Goal: Task Accomplishment & Management: Complete application form

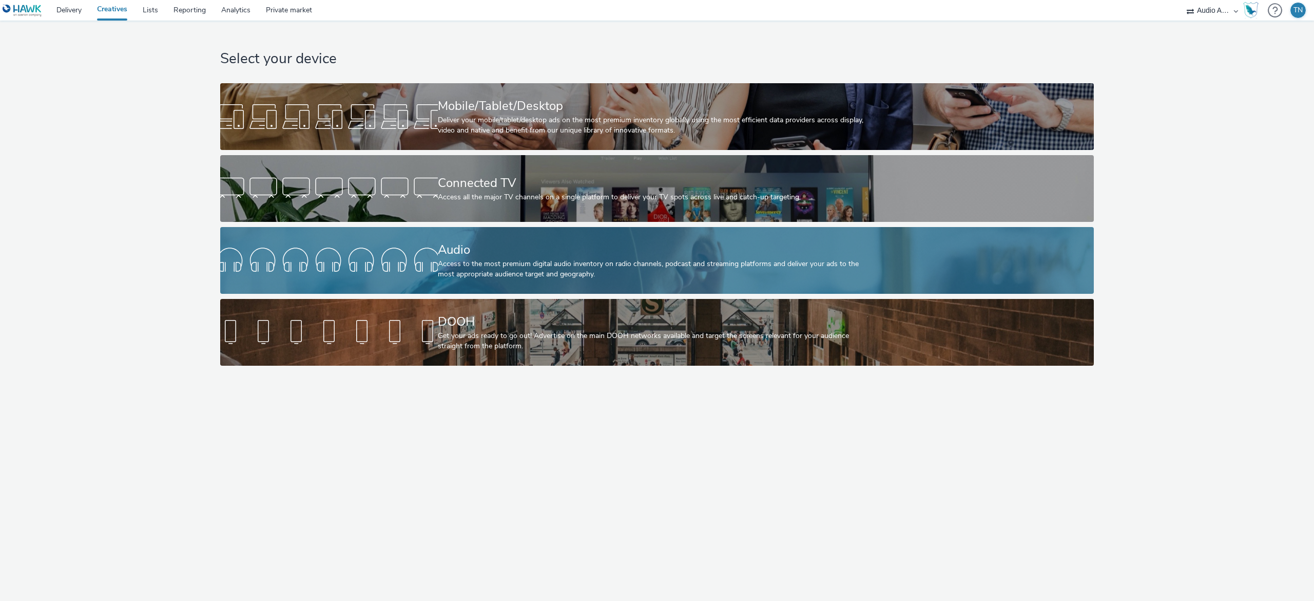
click at [699, 243] on div "Audio" at bounding box center [655, 250] width 435 height 18
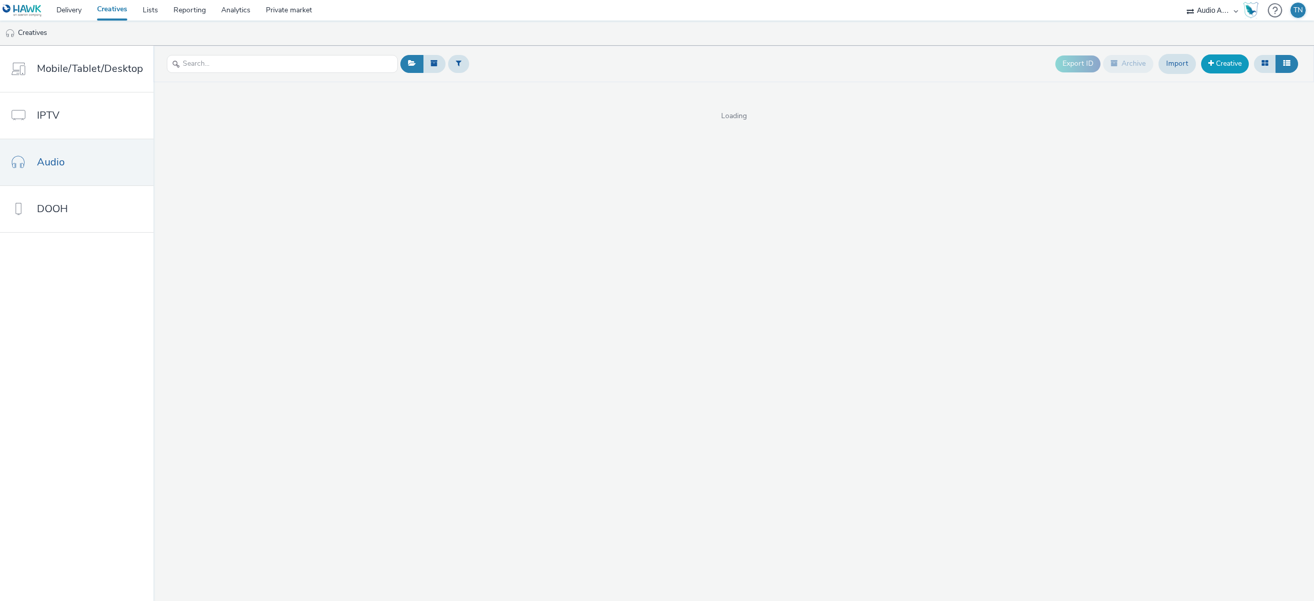
click at [1230, 69] on link "Creative" at bounding box center [1225, 63] width 48 height 18
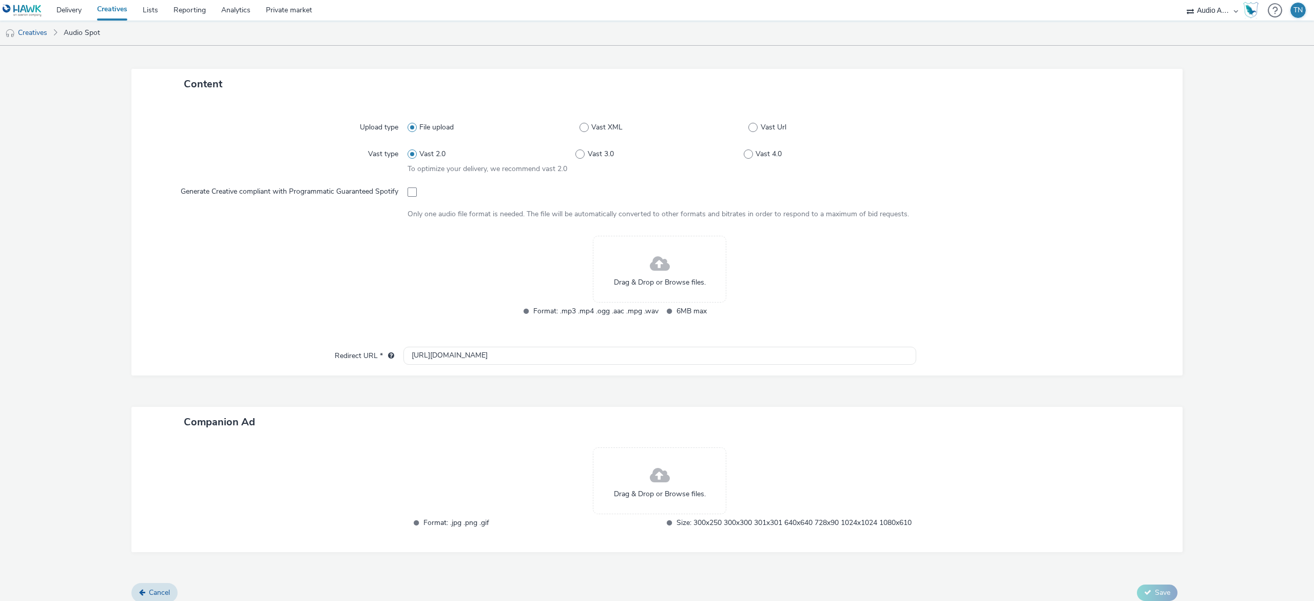
scroll to position [230, 0]
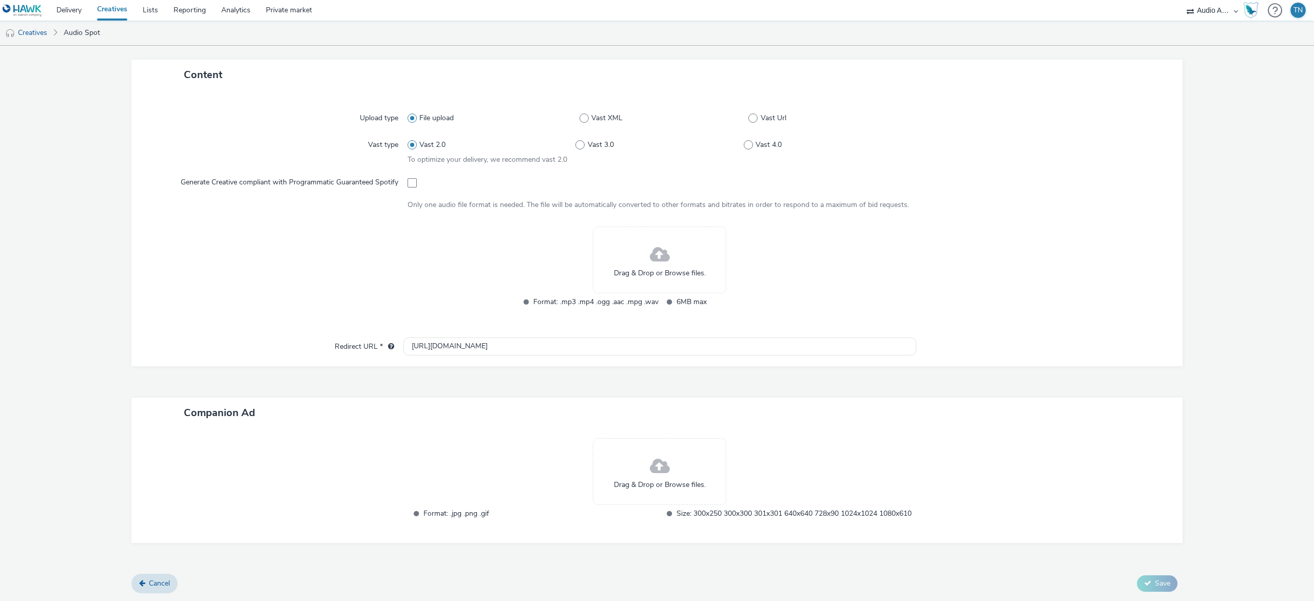
click at [651, 256] on span at bounding box center [660, 254] width 20 height 27
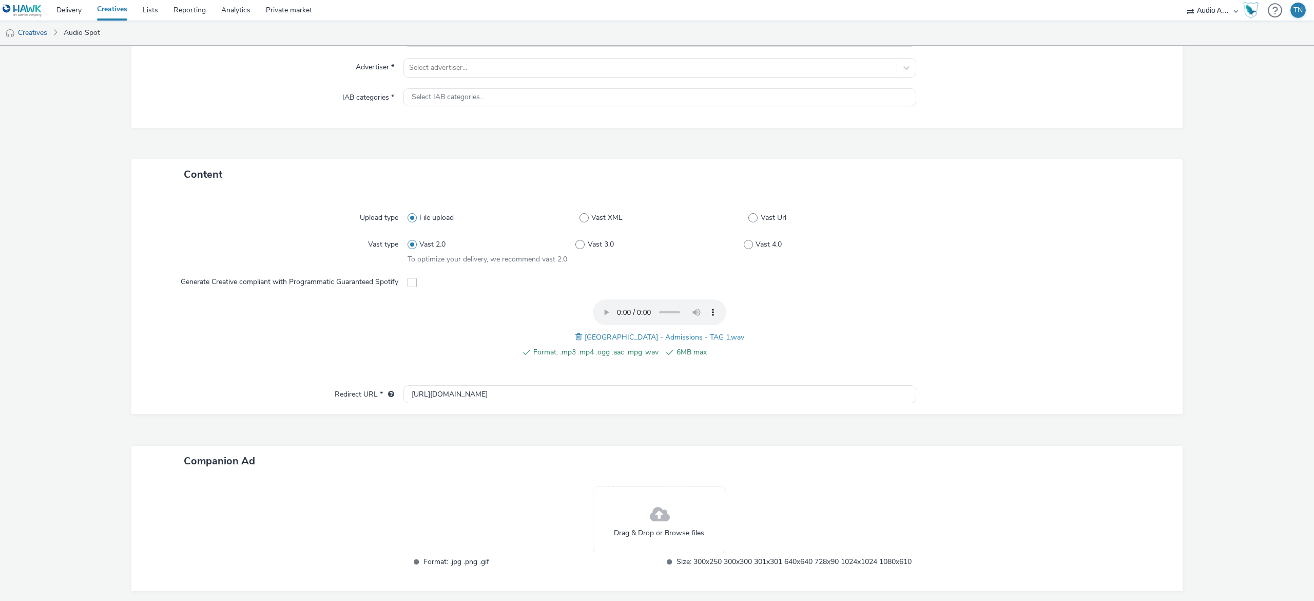
scroll to position [119, 0]
drag, startPoint x: 474, startPoint y: 396, endPoint x: 262, endPoint y: 335, distance: 221.1
click at [262, 335] on div "Upload type File upload Vast XML Vast Url Vast type Vast 2.0 Vast 3.0 Vast 4.0 …" at bounding box center [656, 303] width 1051 height 224
paste input "[DOMAIN_NAME][URL]"
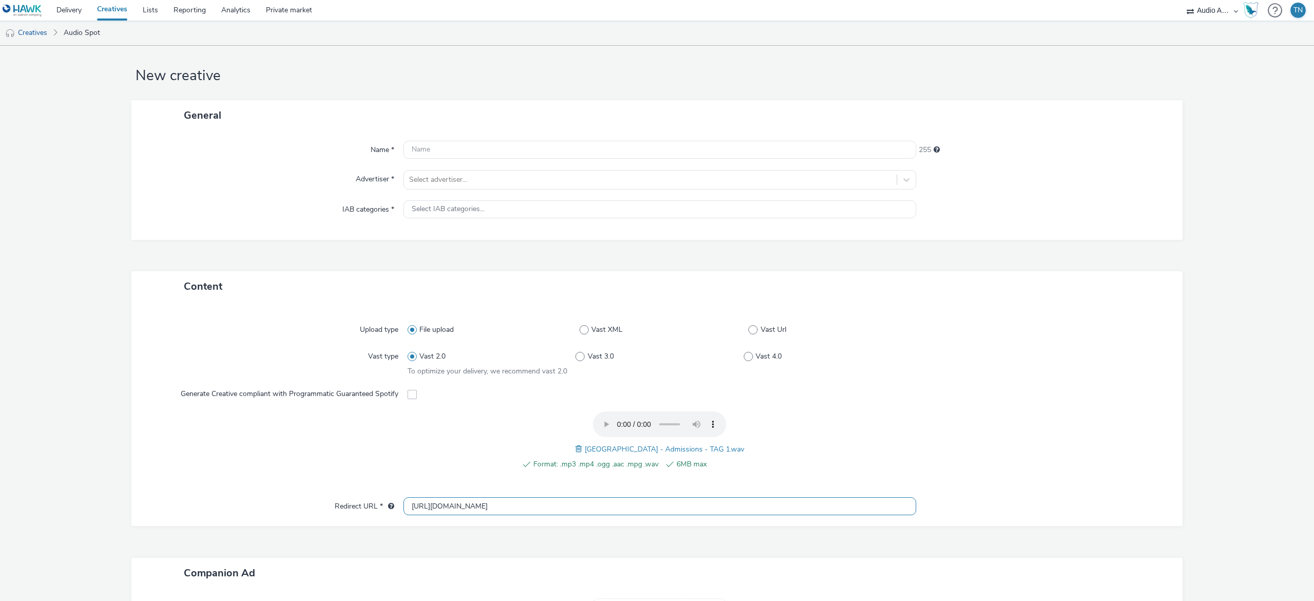
scroll to position [0, 0]
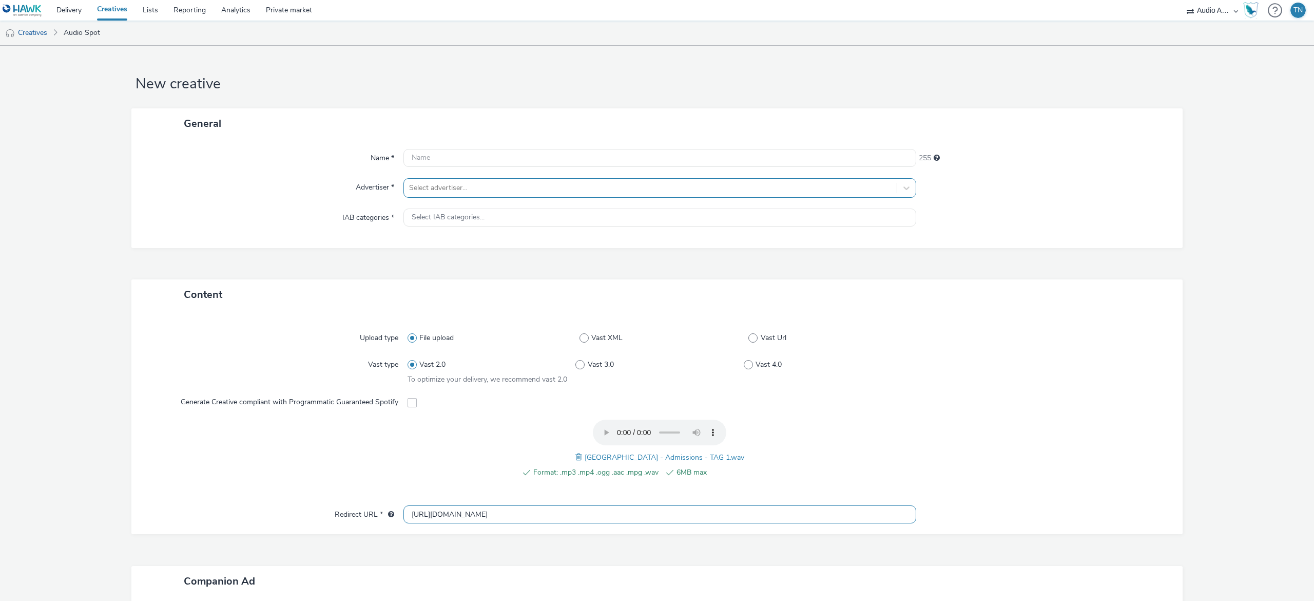
type input "[URL][DOMAIN_NAME]"
click at [452, 193] on div at bounding box center [650, 188] width 483 height 12
type input "bed"
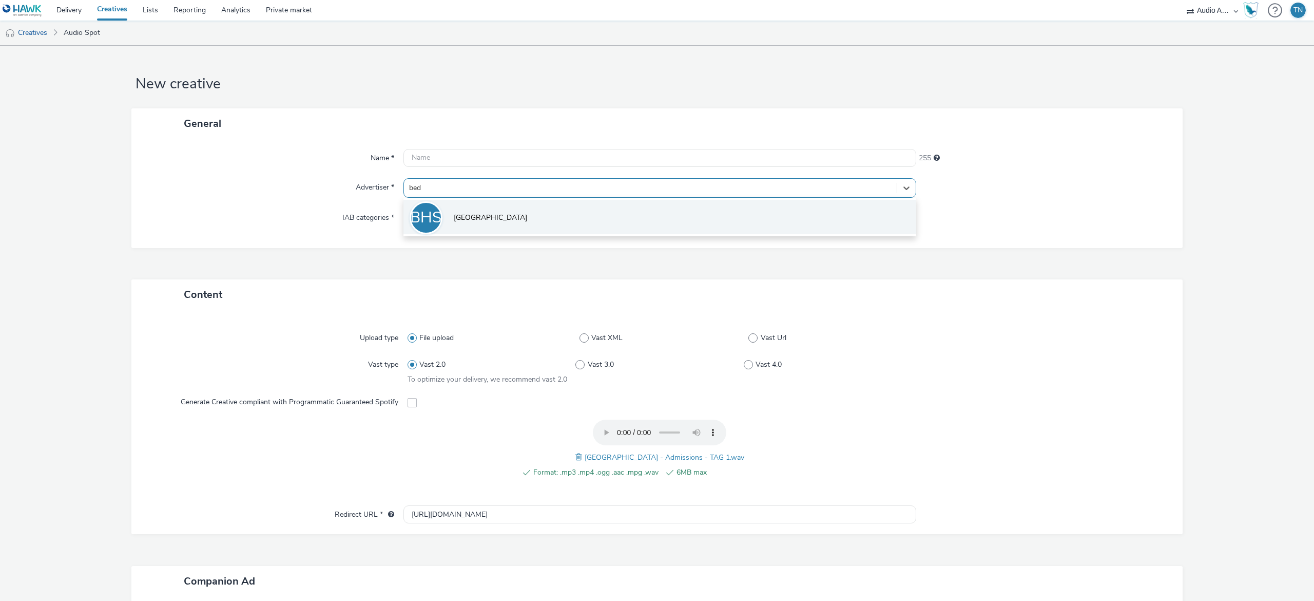
click at [477, 219] on span "[GEOGRAPHIC_DATA]" at bounding box center [490, 218] width 73 height 10
type input "[URL][DOMAIN_NAME]"
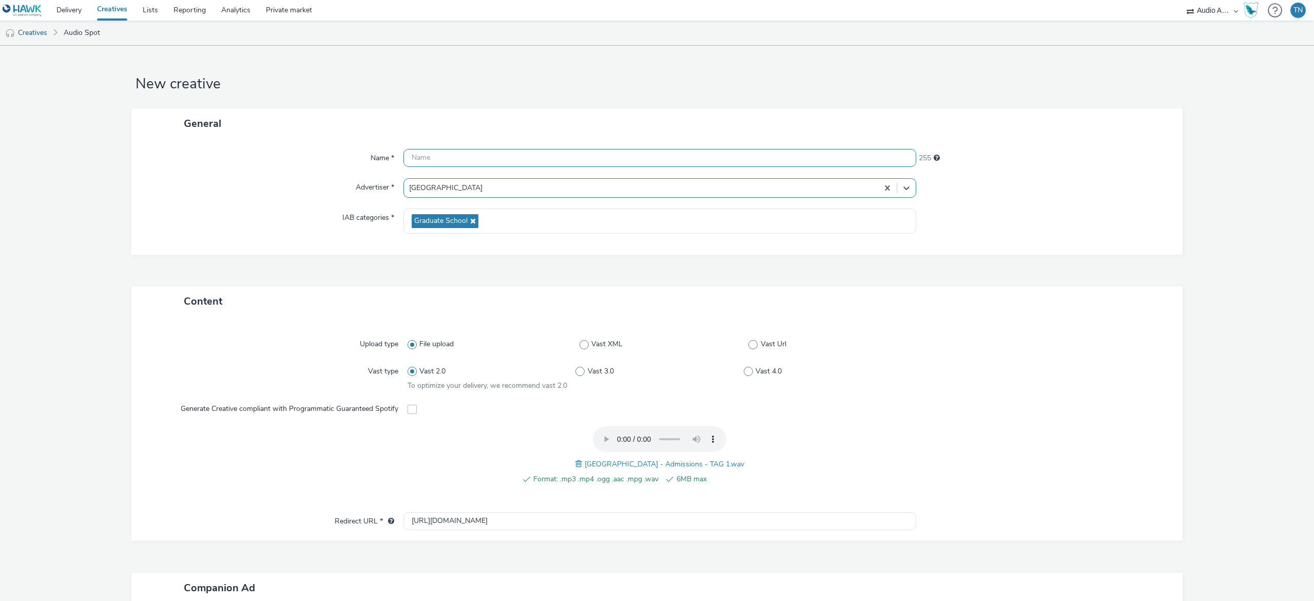
click at [463, 149] on input "text" at bounding box center [659, 158] width 513 height 18
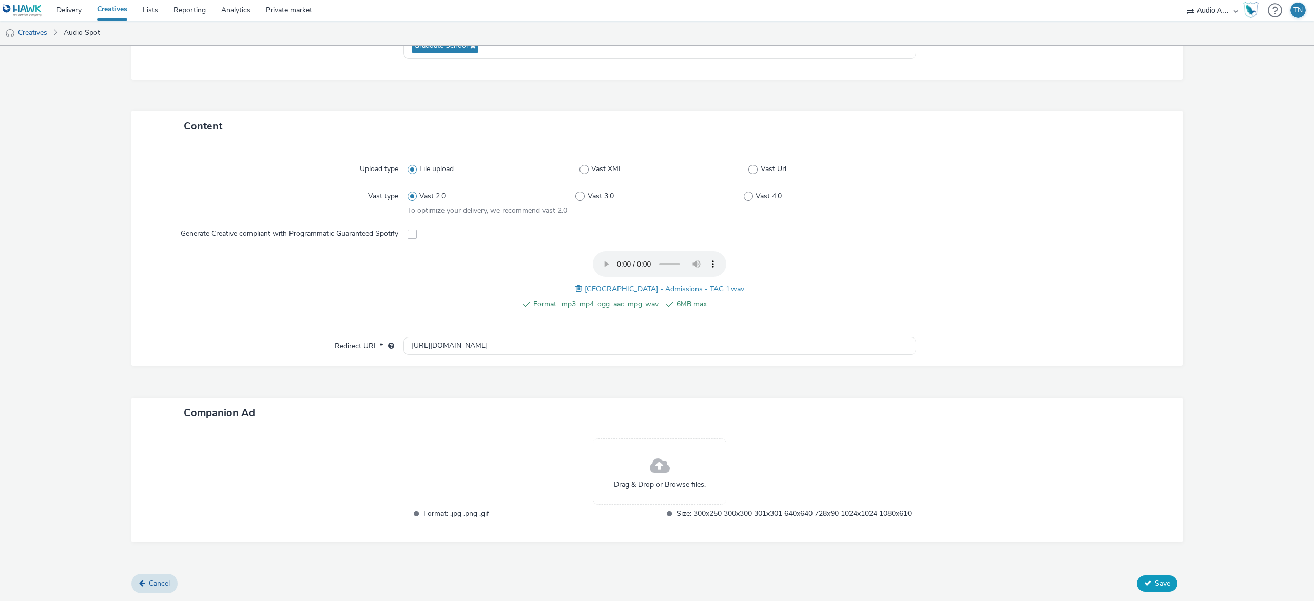
type input "Bedale_TAG1"
click at [1155, 586] on span "Save" at bounding box center [1162, 583] width 15 height 10
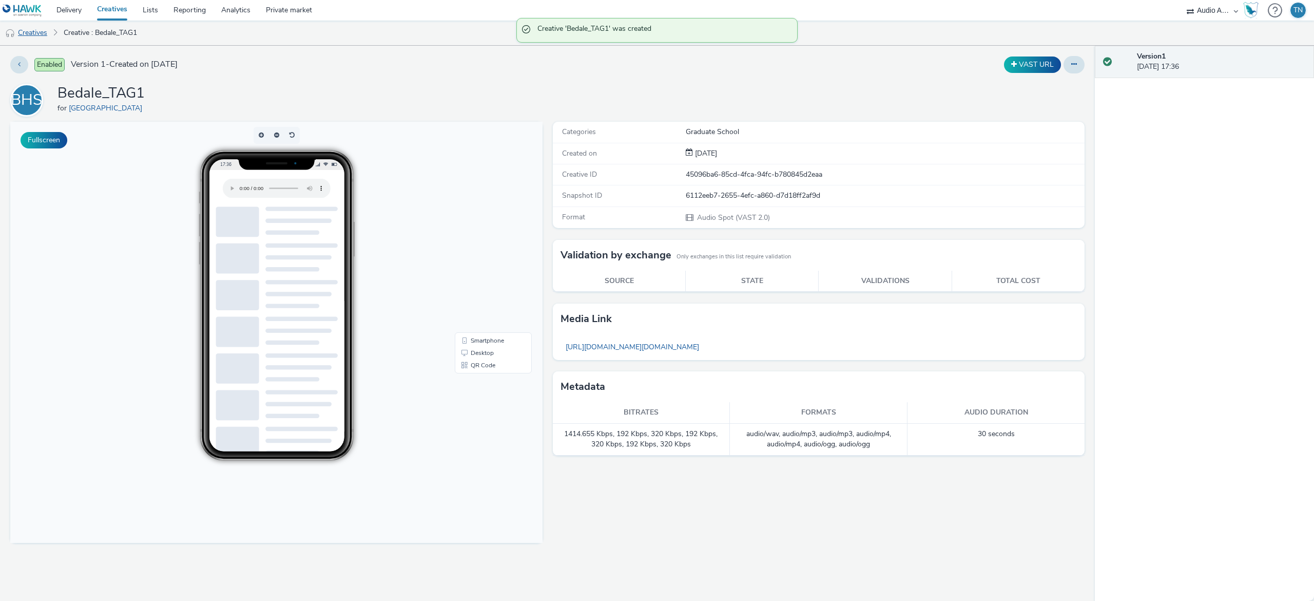
click at [47, 28] on link "Creatives" at bounding box center [26, 33] width 52 height 25
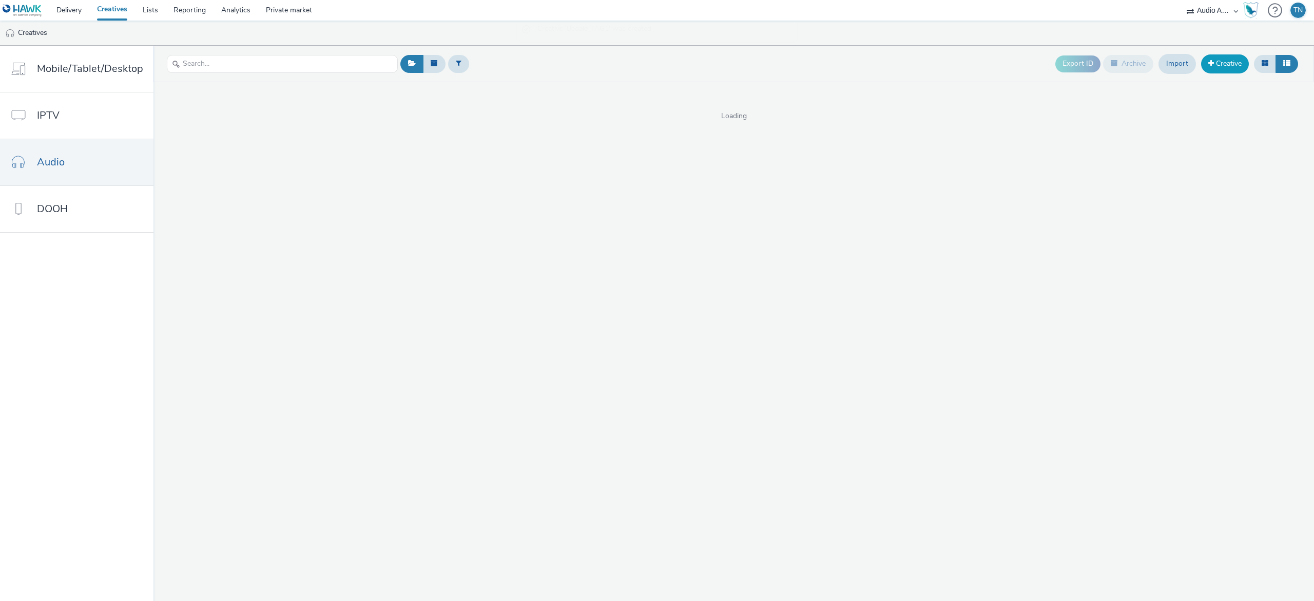
click at [1215, 67] on link "Creative" at bounding box center [1225, 63] width 48 height 18
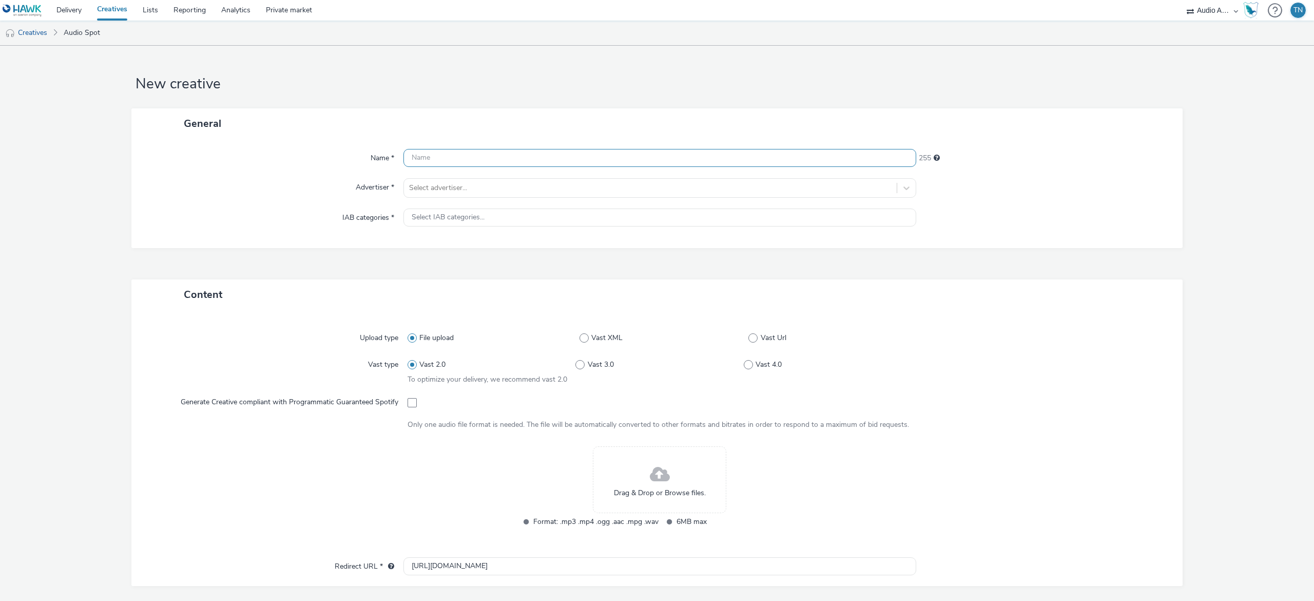
click at [723, 157] on input "text" at bounding box center [659, 158] width 513 height 18
type input "Bedale_TAG2"
click at [623, 201] on div "Name * Bedale_TAG2 244 Advertiser * Select advertiser... IAB categories * Selec…" at bounding box center [656, 193] width 1051 height 109
click at [598, 191] on div at bounding box center [650, 188] width 483 height 12
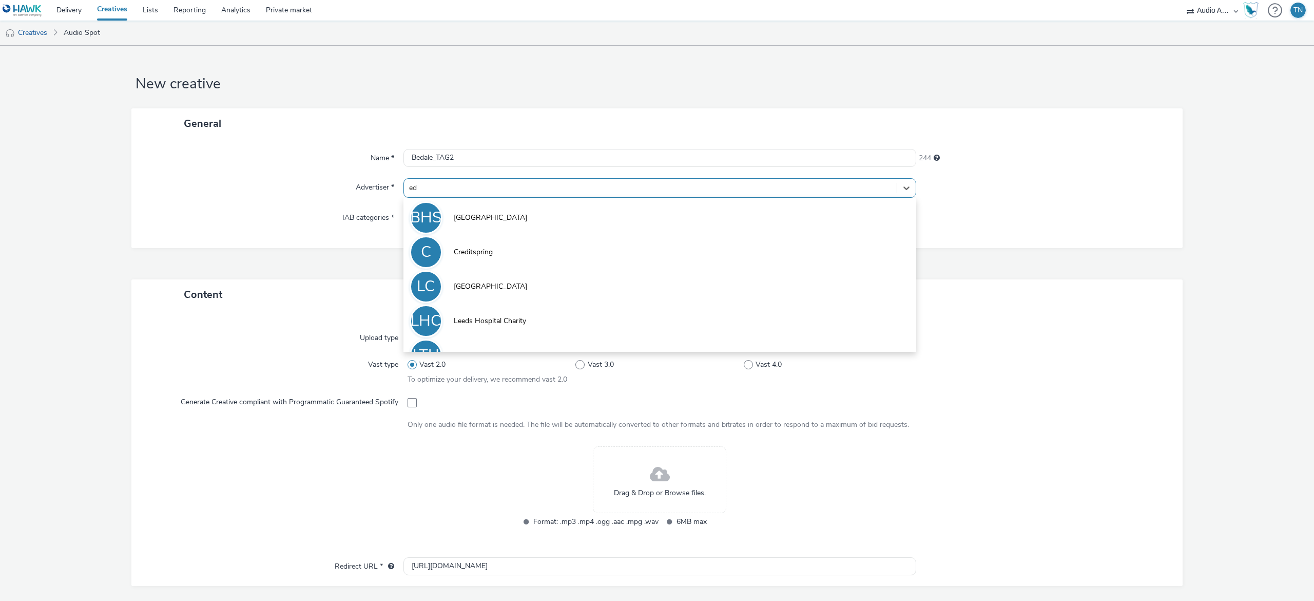
type input "e"
type input "bed"
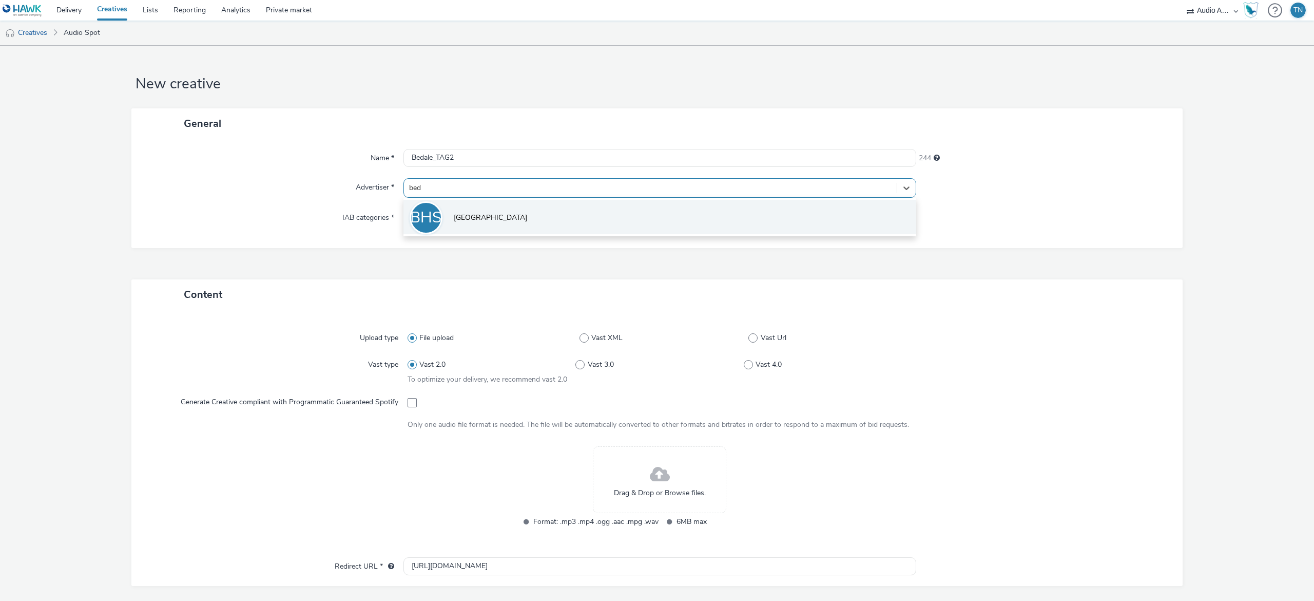
click at [532, 217] on li "BHS [GEOGRAPHIC_DATA]" at bounding box center [659, 217] width 513 height 34
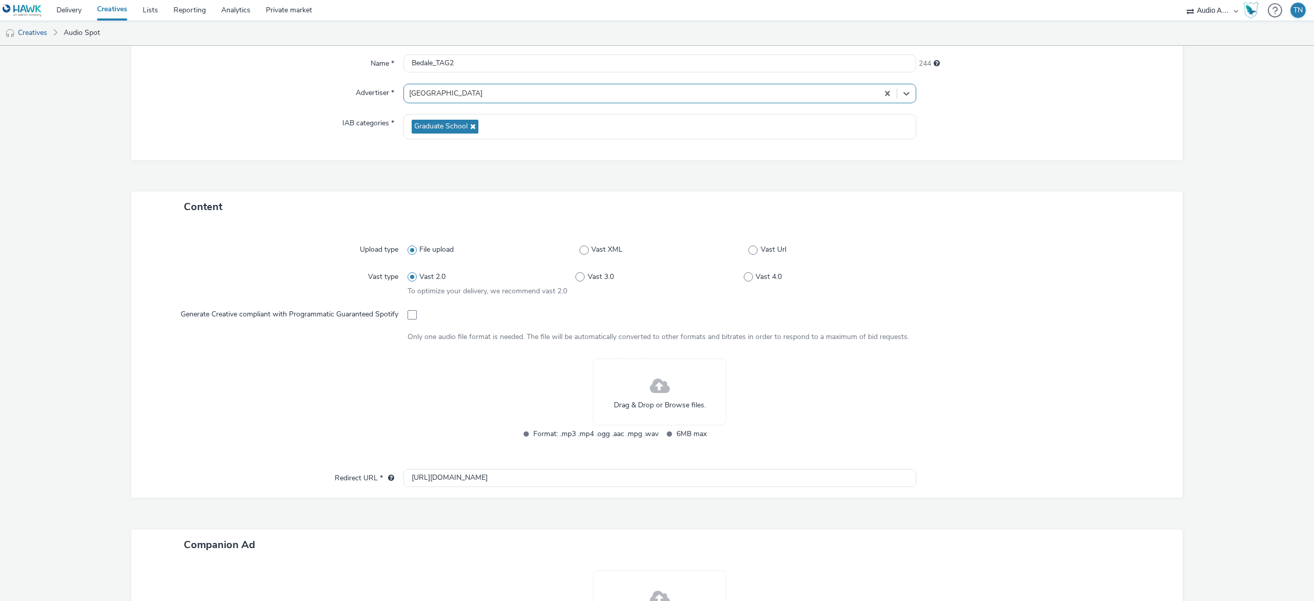
scroll to position [114, 0]
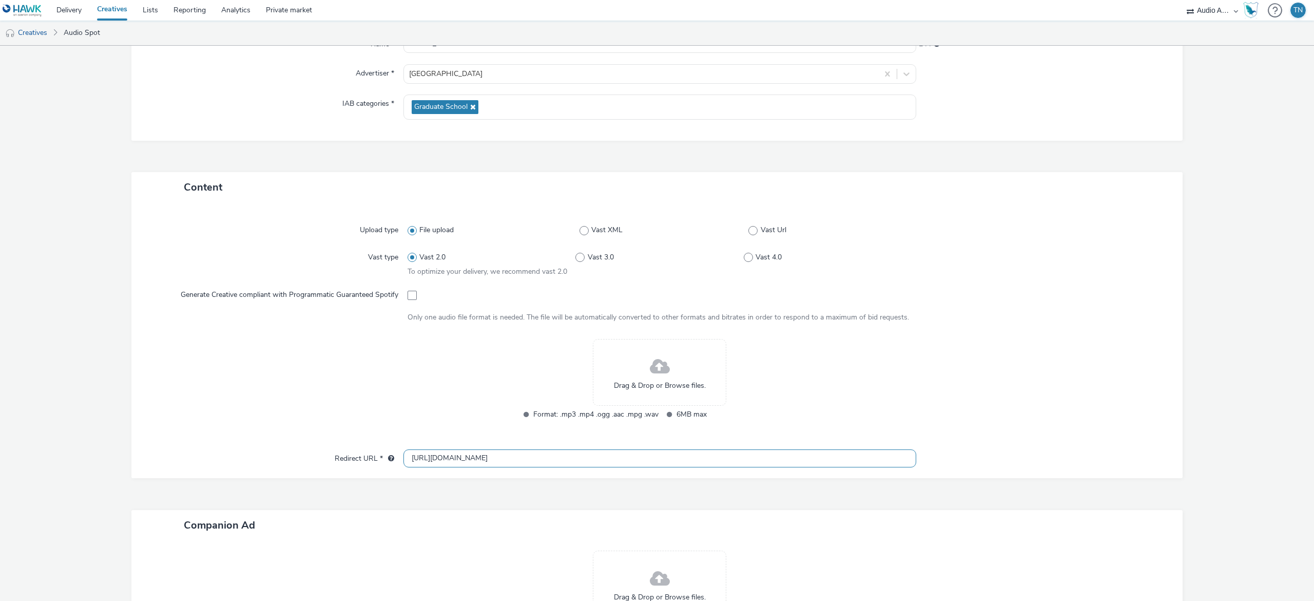
drag, startPoint x: 545, startPoint y: 455, endPoint x: 286, endPoint y: 457, distance: 258.7
click at [286, 457] on div "Redirect URL * [URL][DOMAIN_NAME]" at bounding box center [657, 458] width 1031 height 18
paste input "s://[DOMAIN_NAME][URL]"
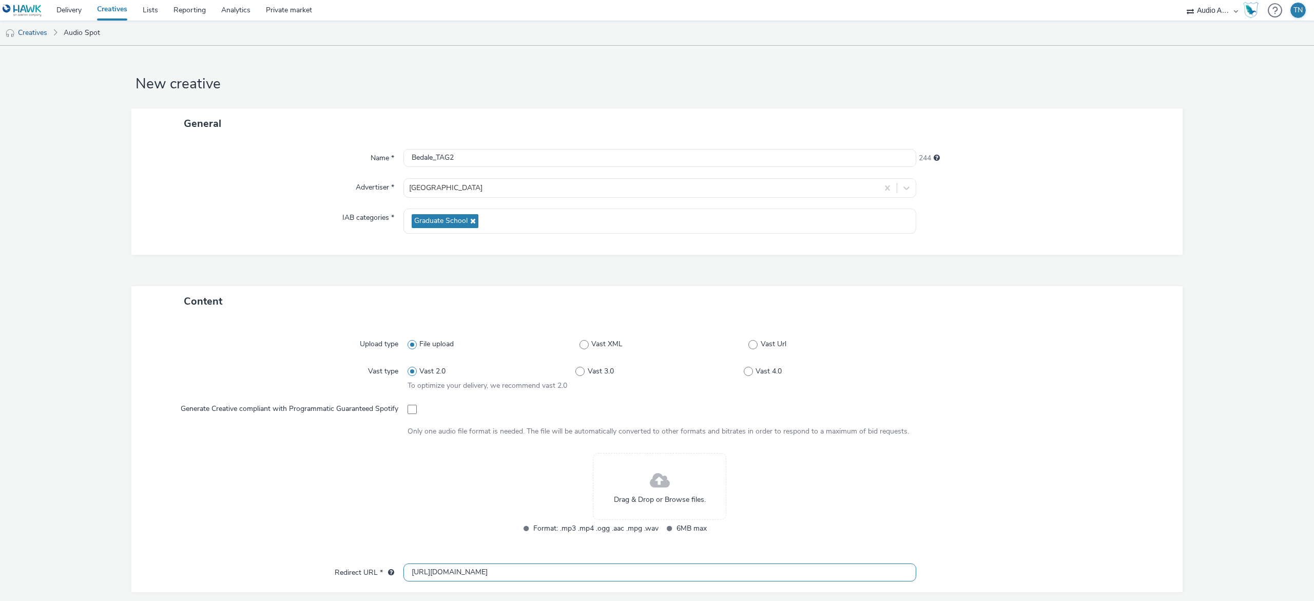
scroll to position [52, 0]
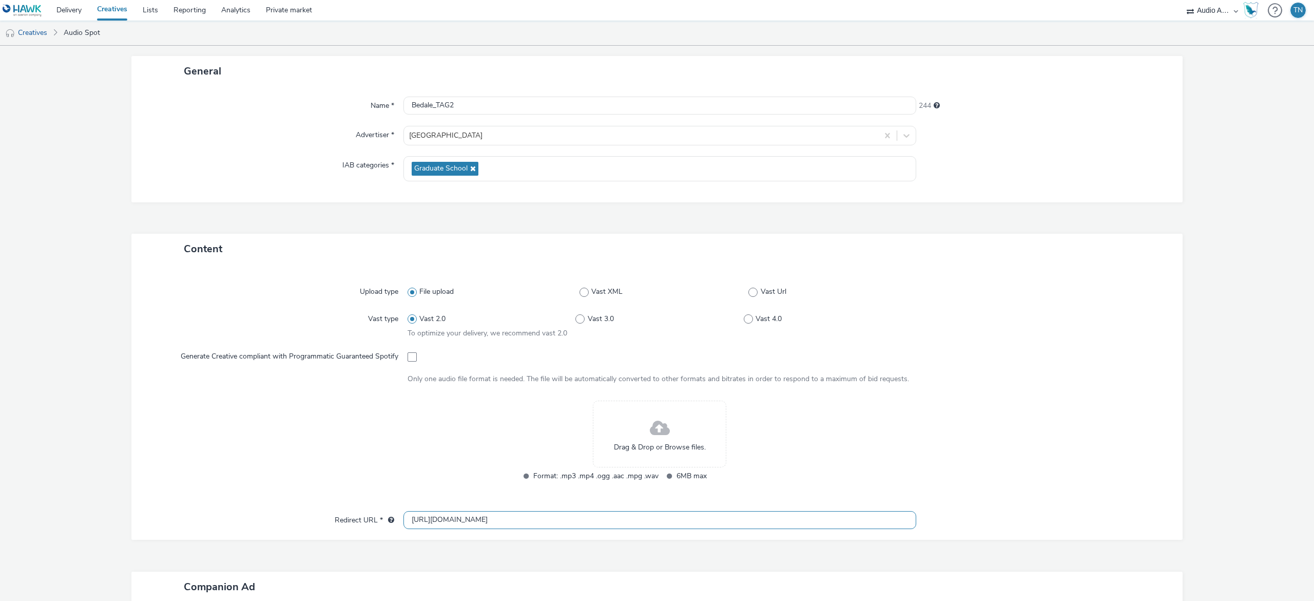
type input "[URL][DOMAIN_NAME]"
click at [692, 425] on div "Drag & Drop or Browse files." at bounding box center [659, 433] width 133 height 67
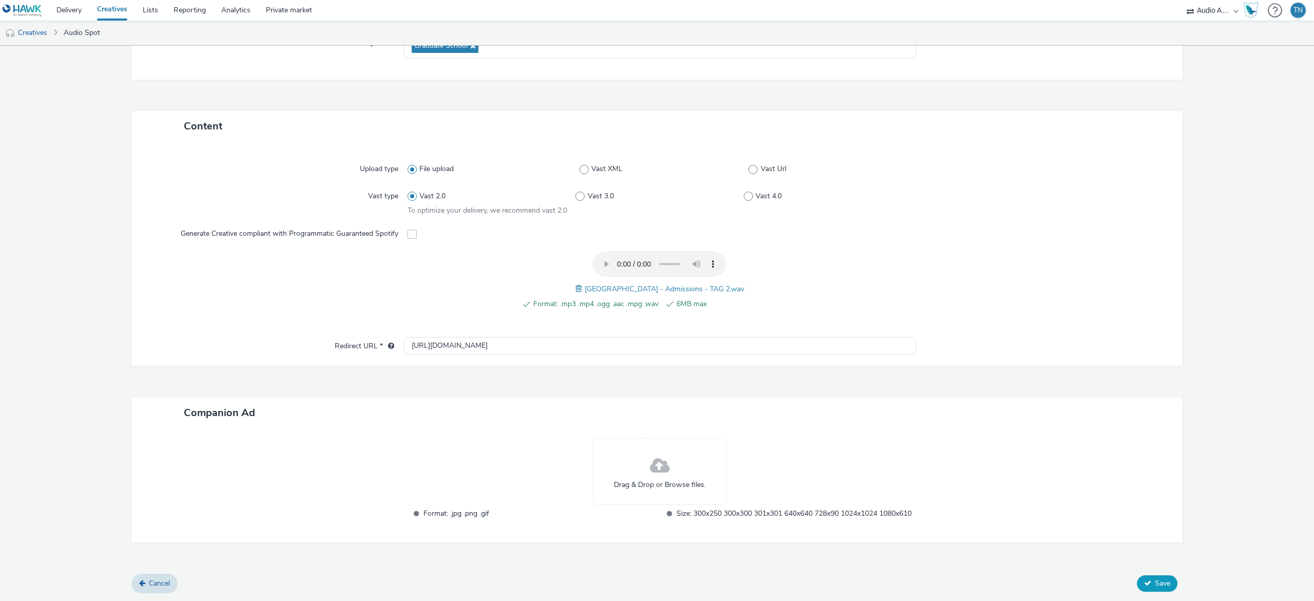
scroll to position [185, 0]
click at [1137, 577] on button "Save" at bounding box center [1157, 583] width 41 height 16
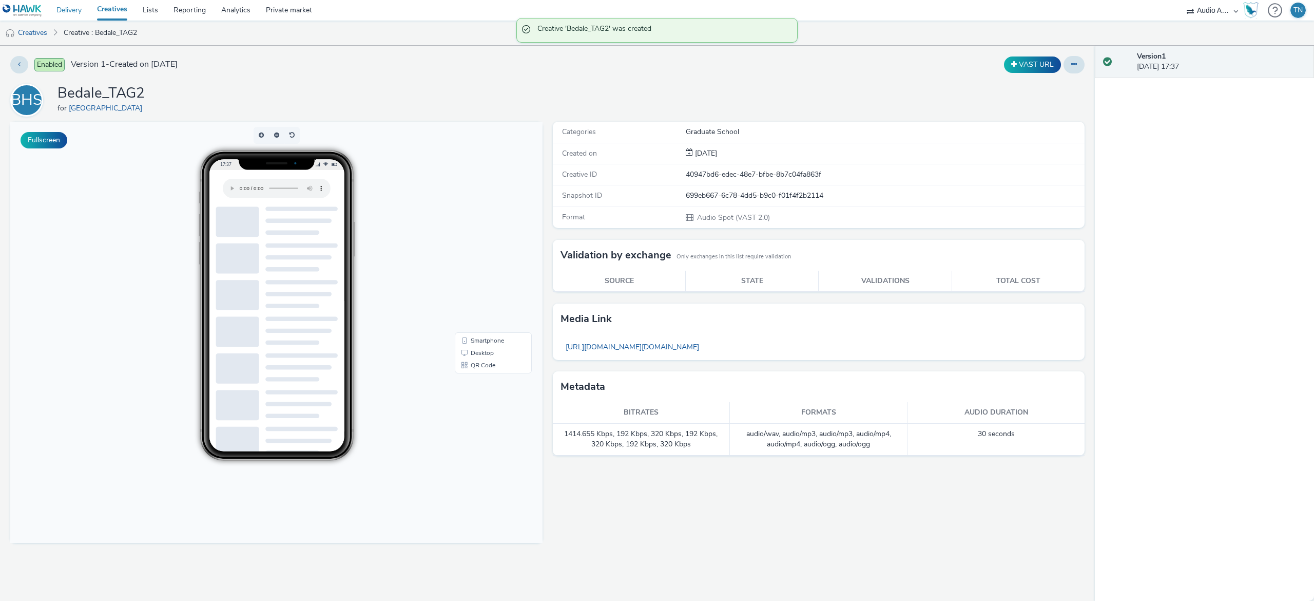
click at [67, 9] on link "Delivery" at bounding box center [69, 10] width 41 height 21
